Goal: Transaction & Acquisition: Purchase product/service

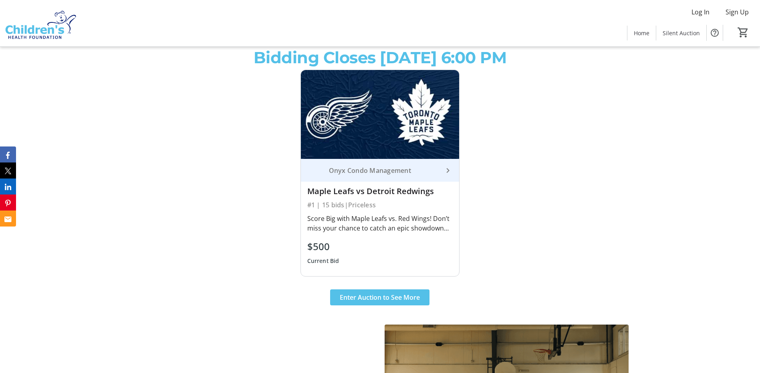
scroll to position [353, 0]
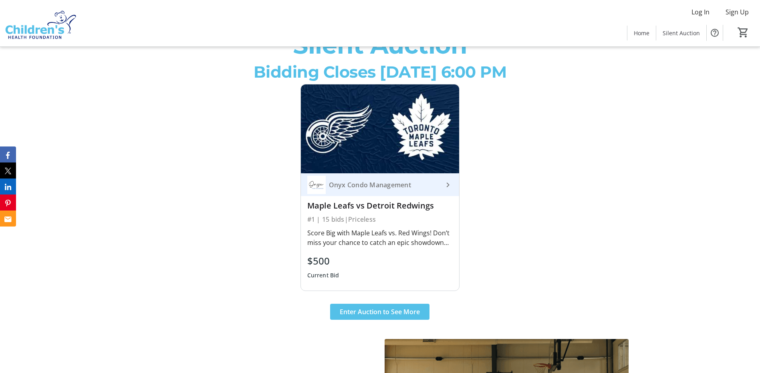
click at [313, 219] on div "#1 | 15 bids | Priceless" at bounding box center [380, 219] width 146 height 11
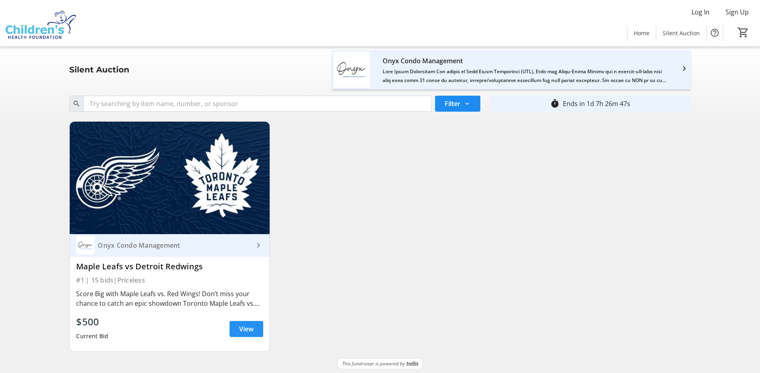
click at [246, 328] on span "View" at bounding box center [246, 330] width 14 height 10
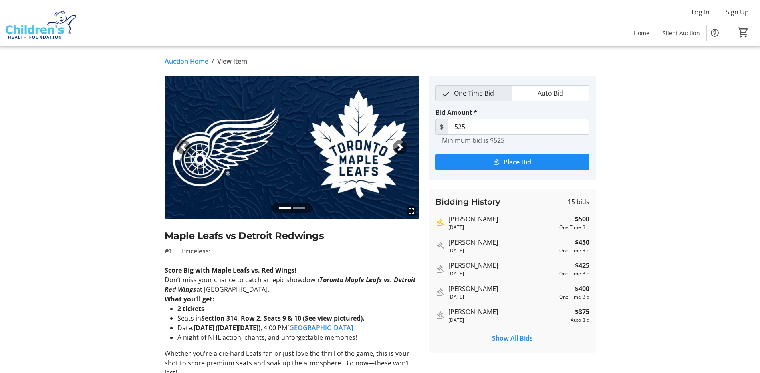
click at [302, 208] on li at bounding box center [299, 208] width 12 height 9
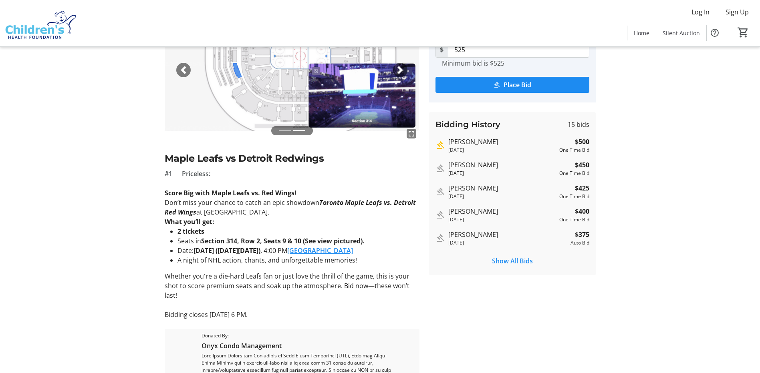
scroll to position [80, 0]
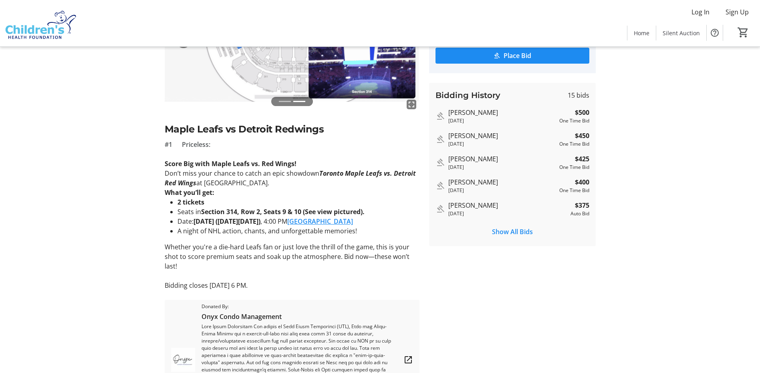
type input "625"
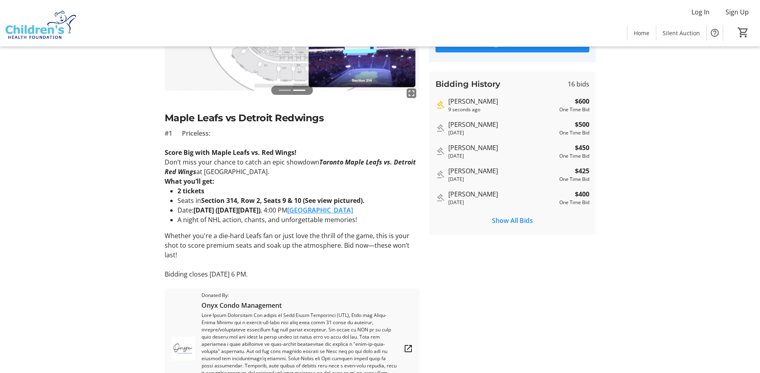
scroll to position [64, 0]
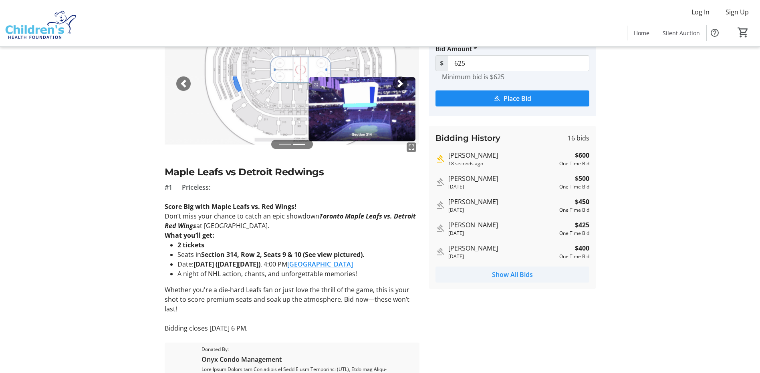
click at [503, 275] on span "Show All Bids" at bounding box center [512, 275] width 41 height 10
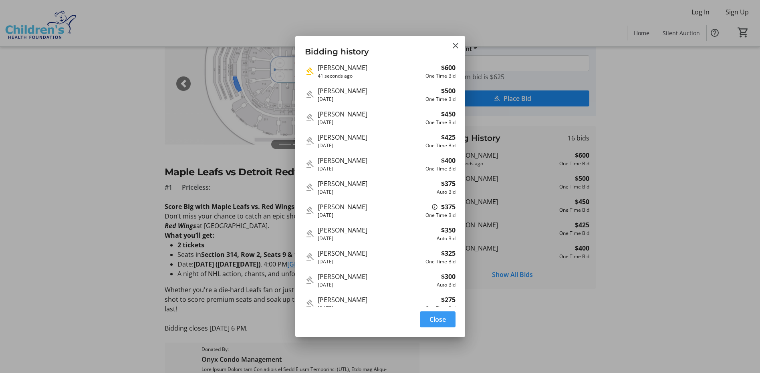
scroll to position [0, 0]
click at [456, 45] on mat-icon "Close" at bounding box center [456, 46] width 10 height 10
